Goal: Information Seeking & Learning: Check status

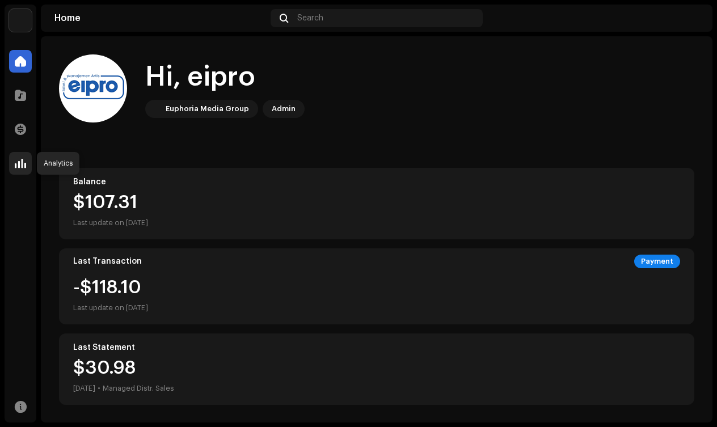
click at [22, 161] on span at bounding box center [20, 163] width 11 height 9
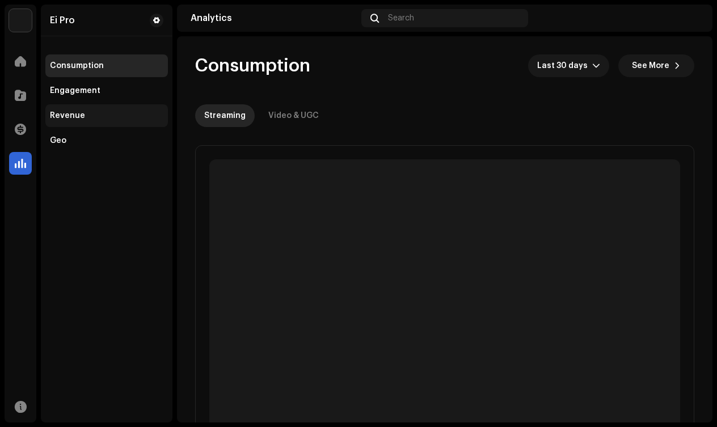
click at [67, 118] on div "Revenue" at bounding box center [67, 115] width 35 height 9
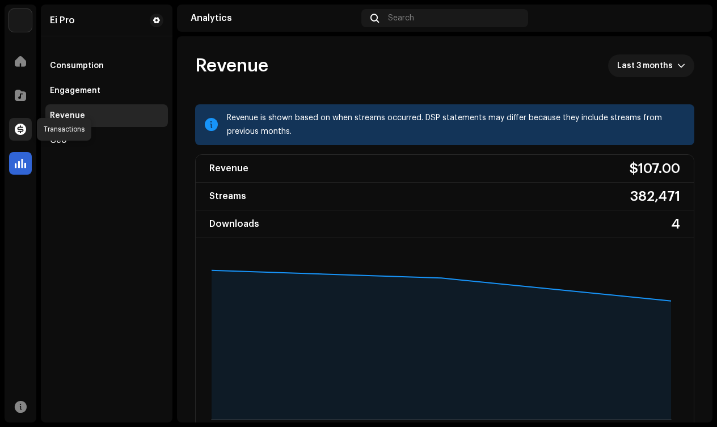
click at [22, 130] on span at bounding box center [20, 129] width 11 height 9
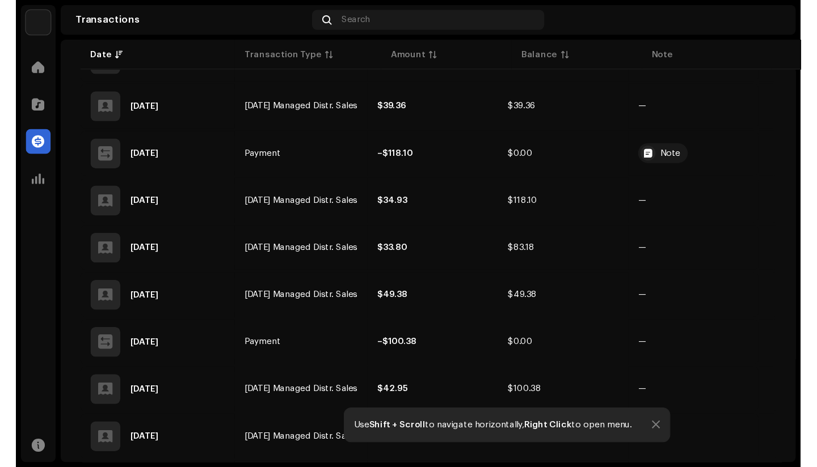
scroll to position [375, 0]
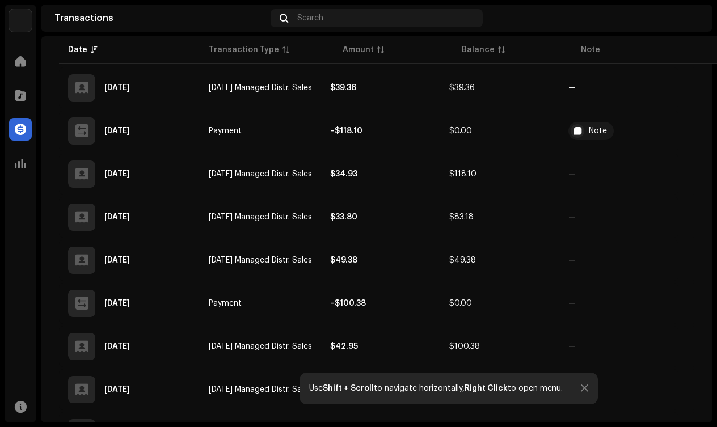
click at [687, 18] on img at bounding box center [690, 18] width 18 height 18
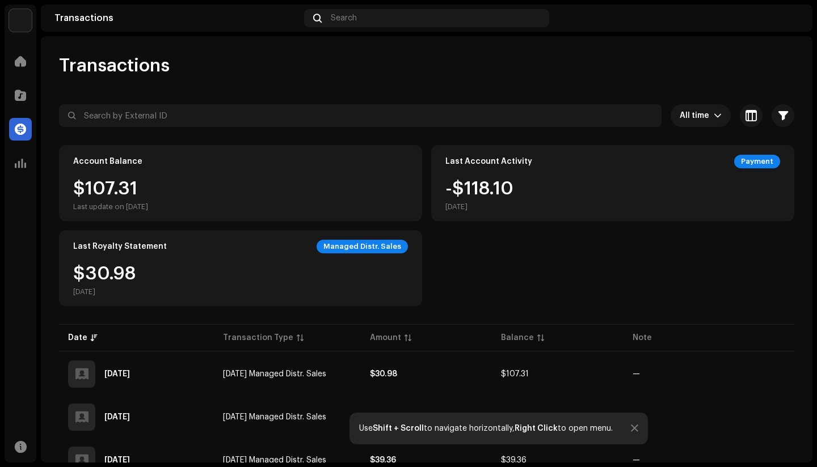
scroll to position [0, 0]
click at [716, 18] on img at bounding box center [789, 18] width 18 height 18
